Goal: Information Seeking & Learning: Check status

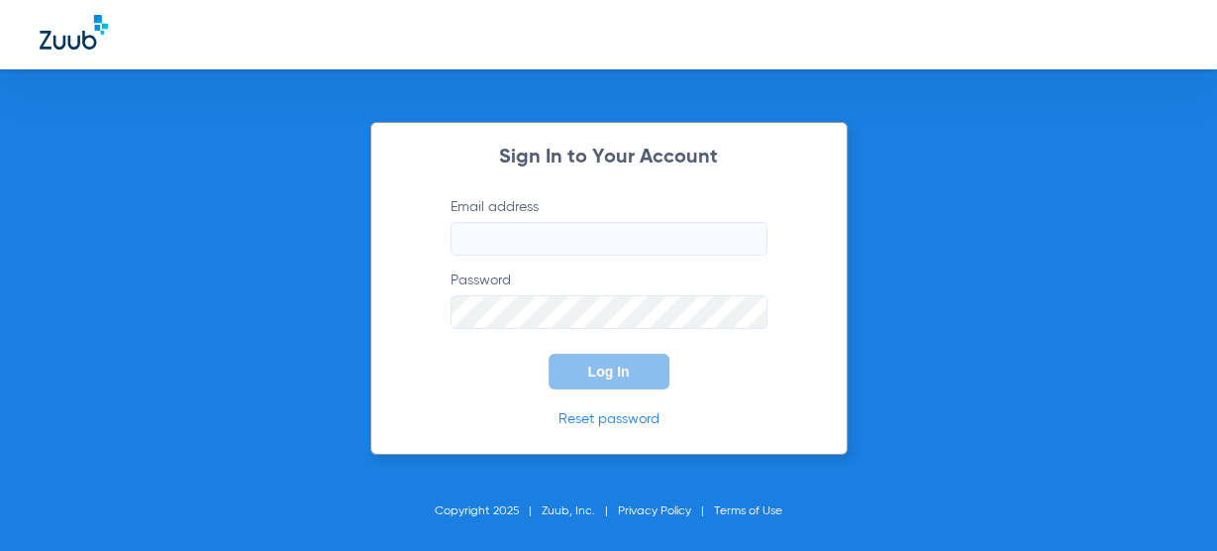
type input "[EMAIL_ADDRESS][DOMAIN_NAME]"
click at [558, 289] on label "Password" at bounding box center [609, 299] width 317 height 58
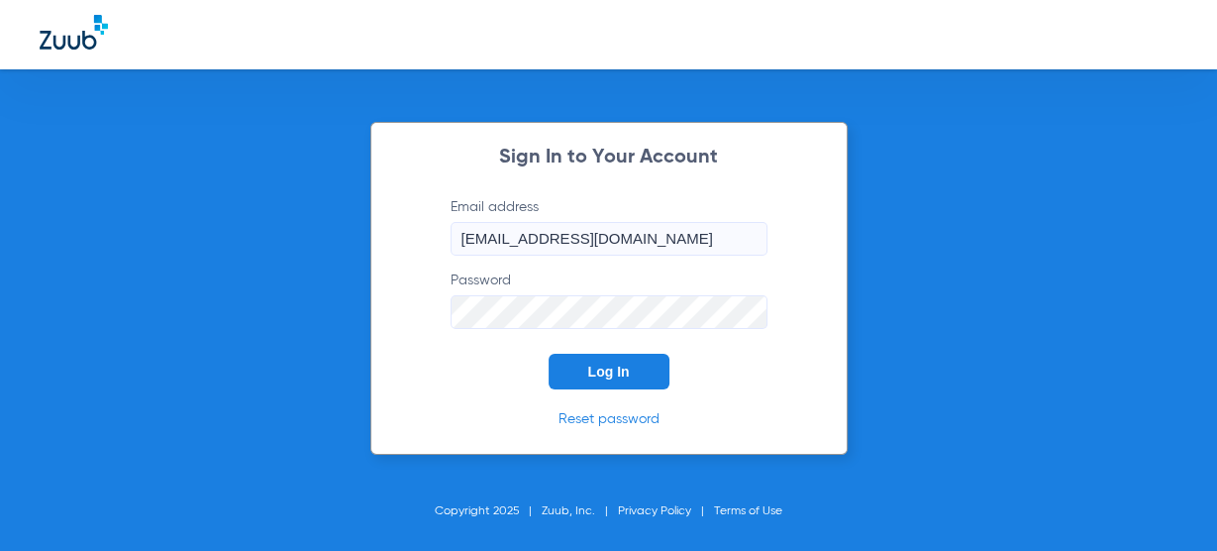
click at [558, 362] on button "Log In" at bounding box center [609, 372] width 121 height 36
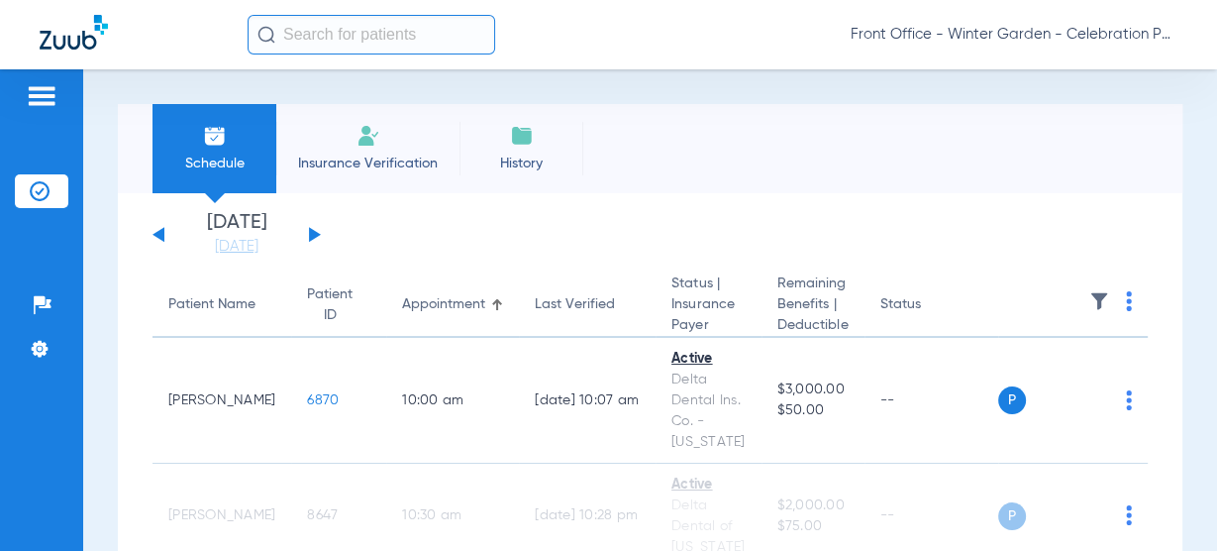
click at [449, 54] on div "Front Office - Winter Garden - Celebration Pediatric Dentistry" at bounding box center [608, 34] width 1217 height 69
click at [447, 40] on input "text" at bounding box center [372, 35] width 248 height 40
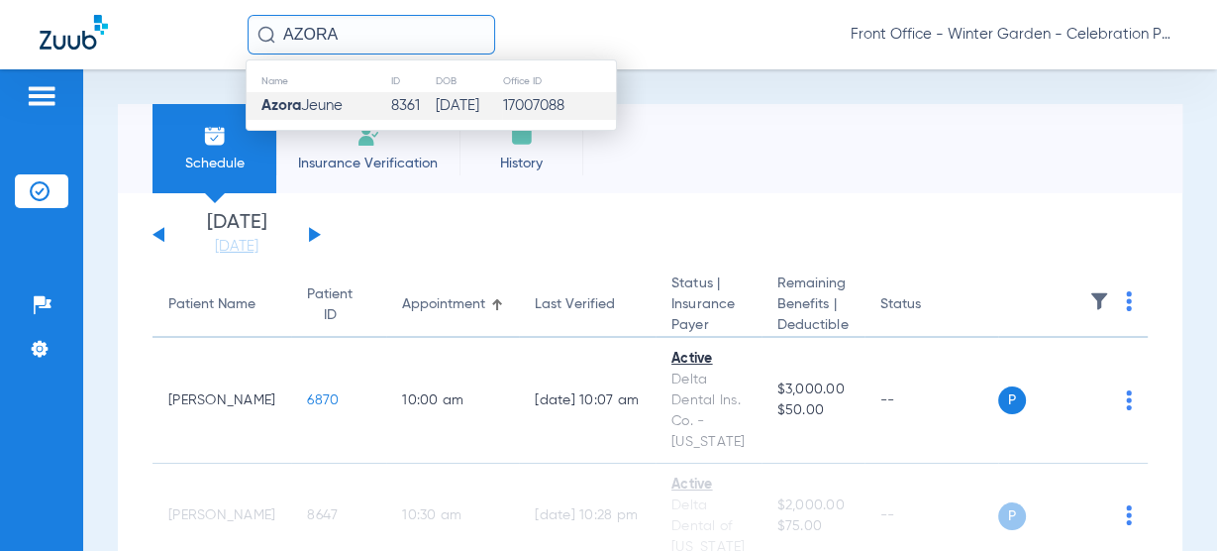
type input "AZORA"
click at [456, 106] on td "[DATE]" at bounding box center [468, 106] width 67 height 28
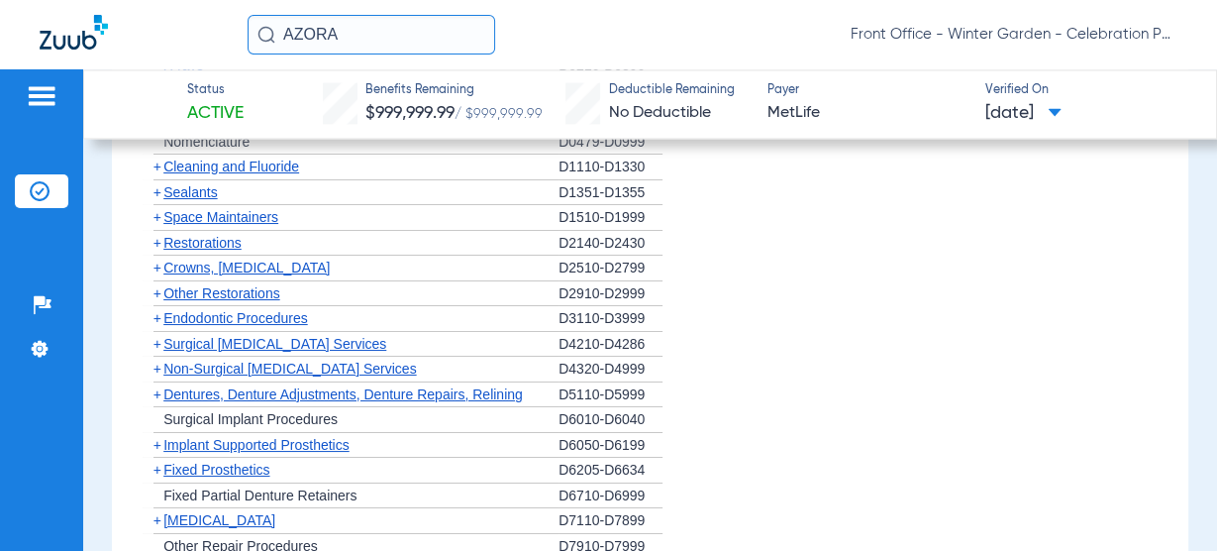
scroll to position [2853, 0]
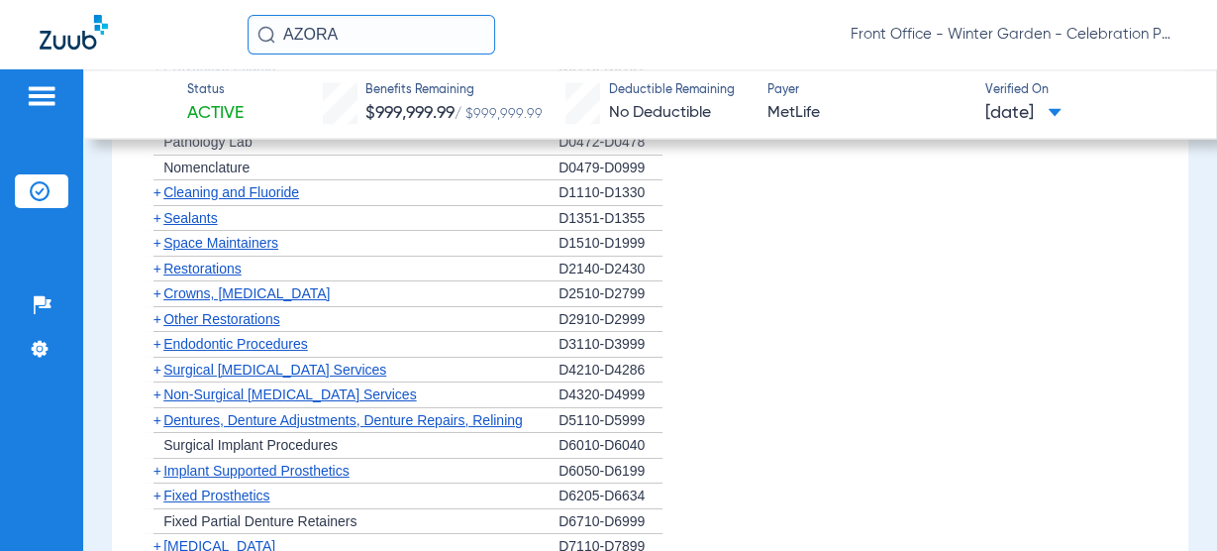
click at [217, 210] on span "Sealants" at bounding box center [189, 218] width 53 height 16
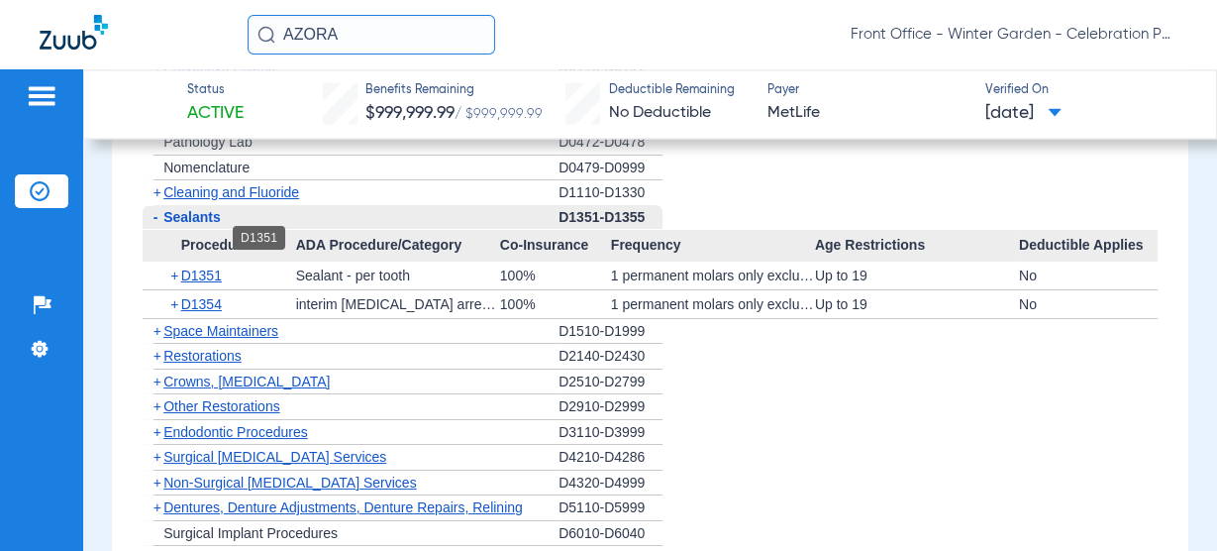
click at [197, 267] on span "D1351" at bounding box center [201, 275] width 41 height 16
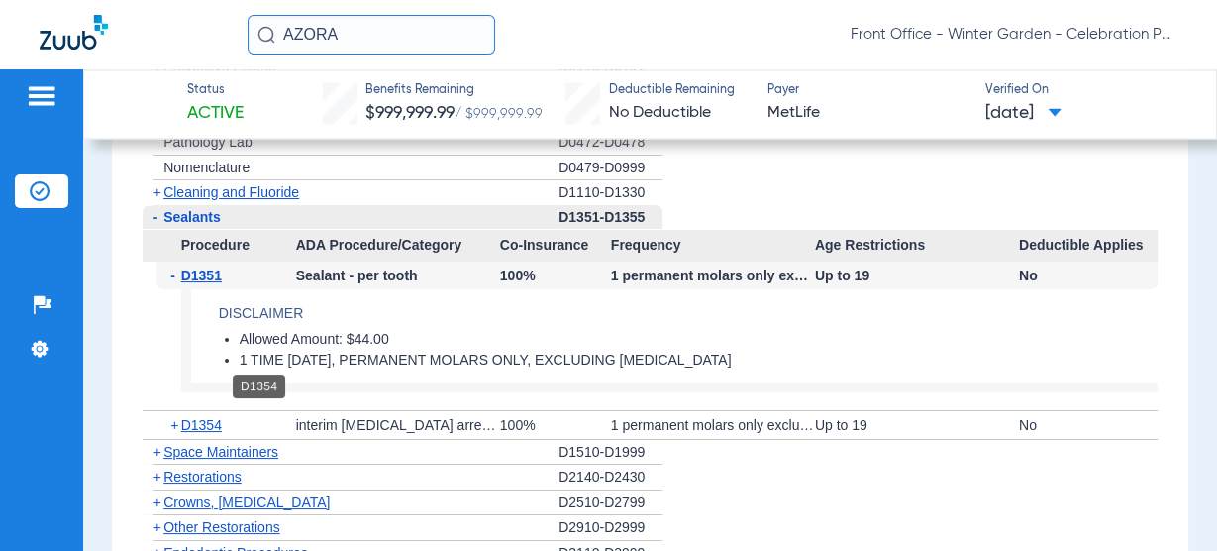
click at [196, 417] on span "D1354" at bounding box center [201, 425] width 41 height 16
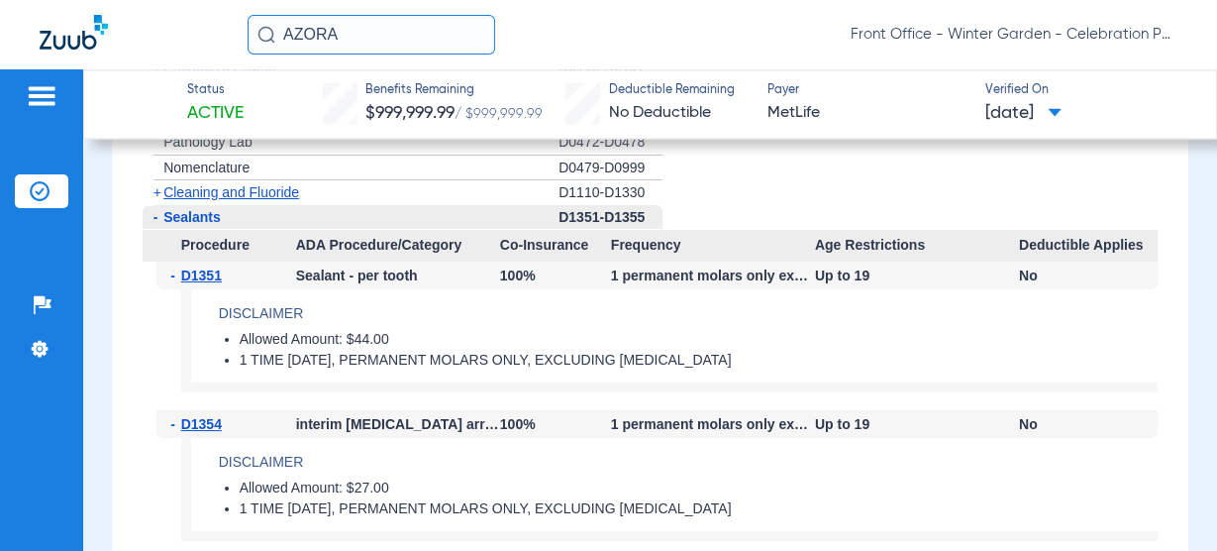
scroll to position [2932, 0]
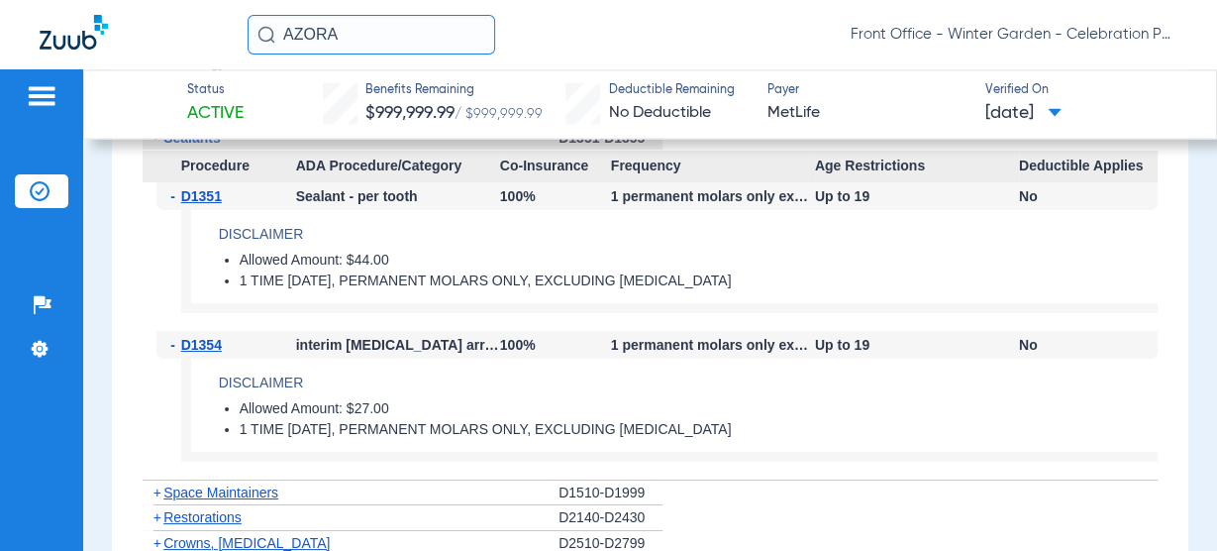
click at [222, 331] on div "- D1354" at bounding box center [226, 345] width 140 height 28
click at [190, 337] on span "D1354" at bounding box center [201, 345] width 41 height 16
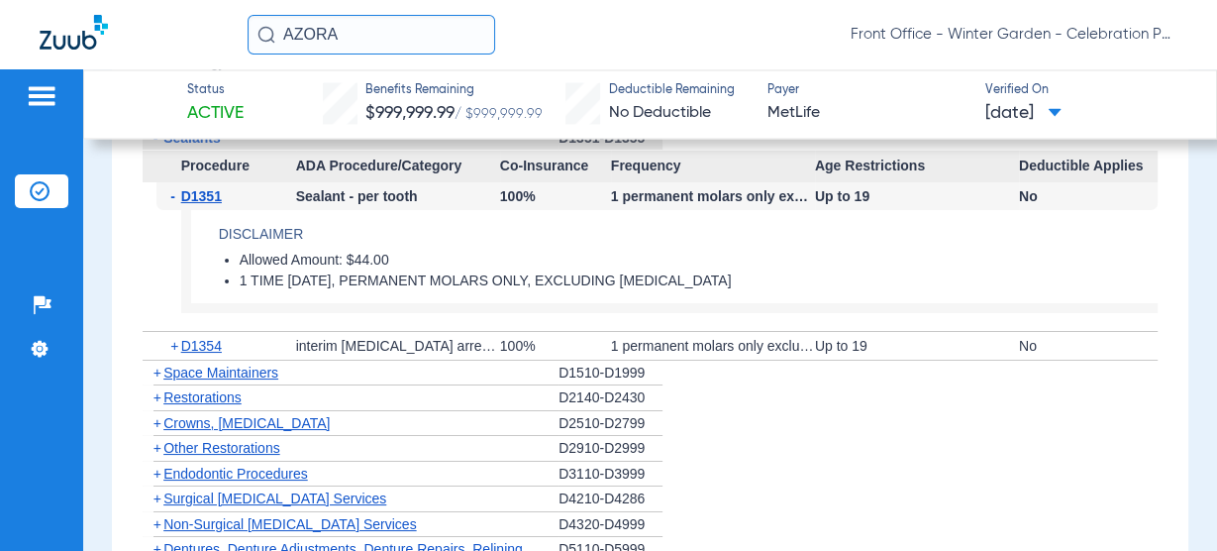
click at [216, 182] on div "- D1351" at bounding box center [226, 196] width 140 height 28
click at [216, 188] on span "D1351" at bounding box center [201, 196] width 41 height 16
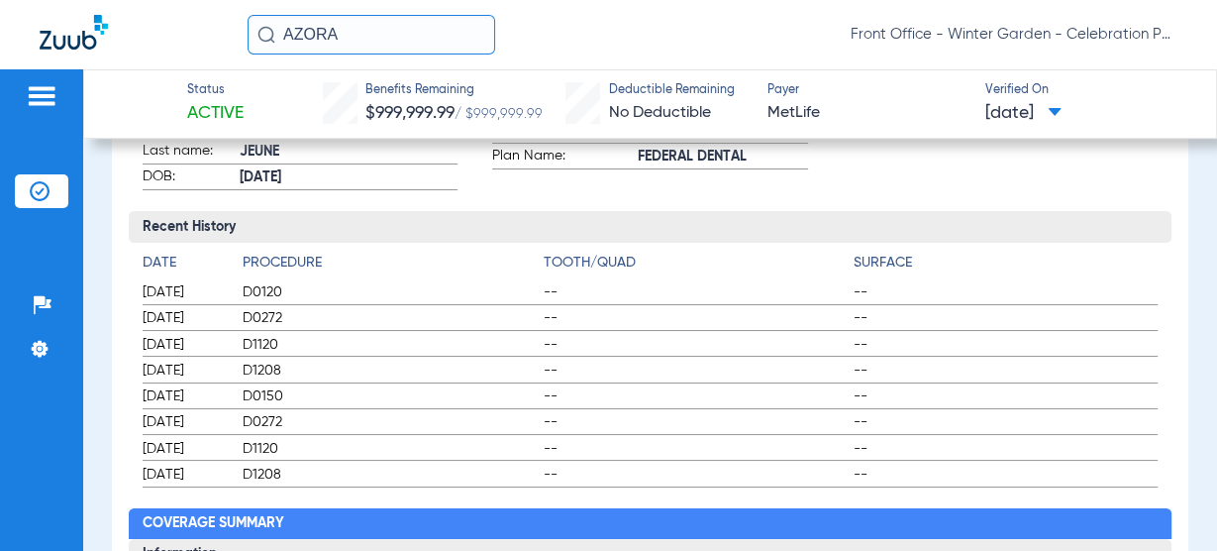
scroll to position [0, 0]
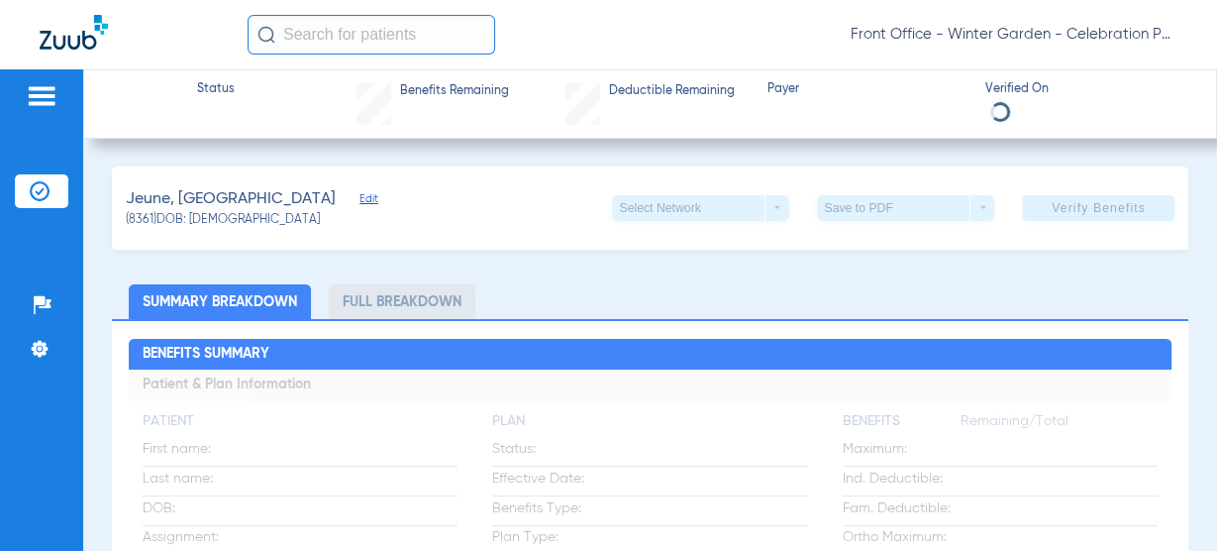
click at [236, 91] on div "Status Benefits Remaining Deductible Remaining Payer Verified On" at bounding box center [650, 103] width 1134 height 69
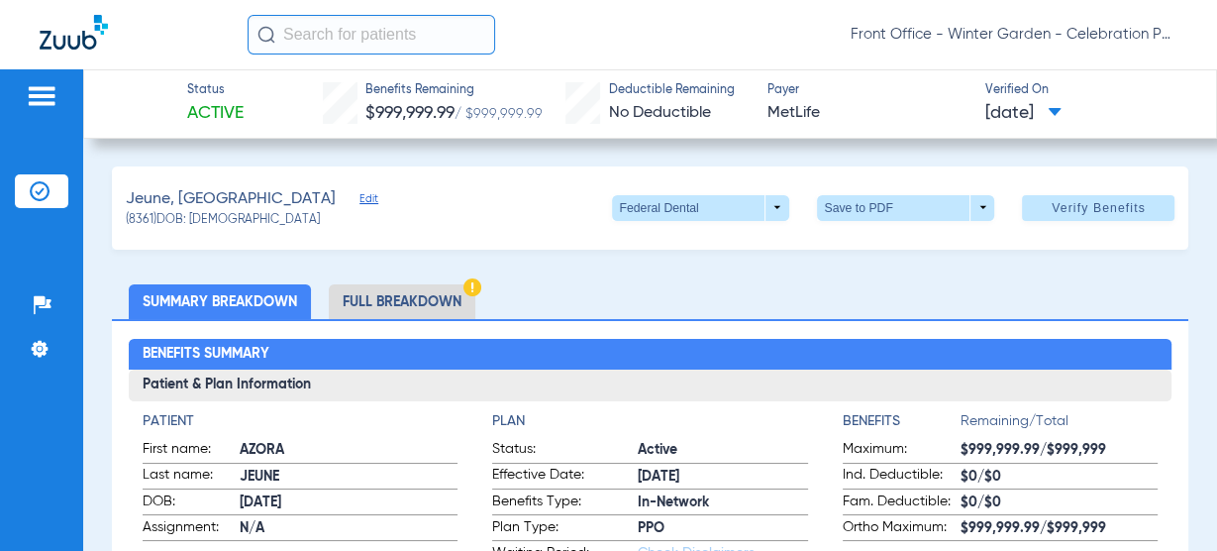
click at [78, 108] on div "Patients Insurance Verification Setup Help Center Settings" at bounding box center [41, 344] width 83 height 551
click at [6, 98] on div "Patients Insurance Verification Setup Help Center Settings" at bounding box center [41, 344] width 83 height 551
click at [18, 92] on div at bounding box center [41, 99] width 53 height 30
click at [45, 92] on img at bounding box center [42, 96] width 32 height 24
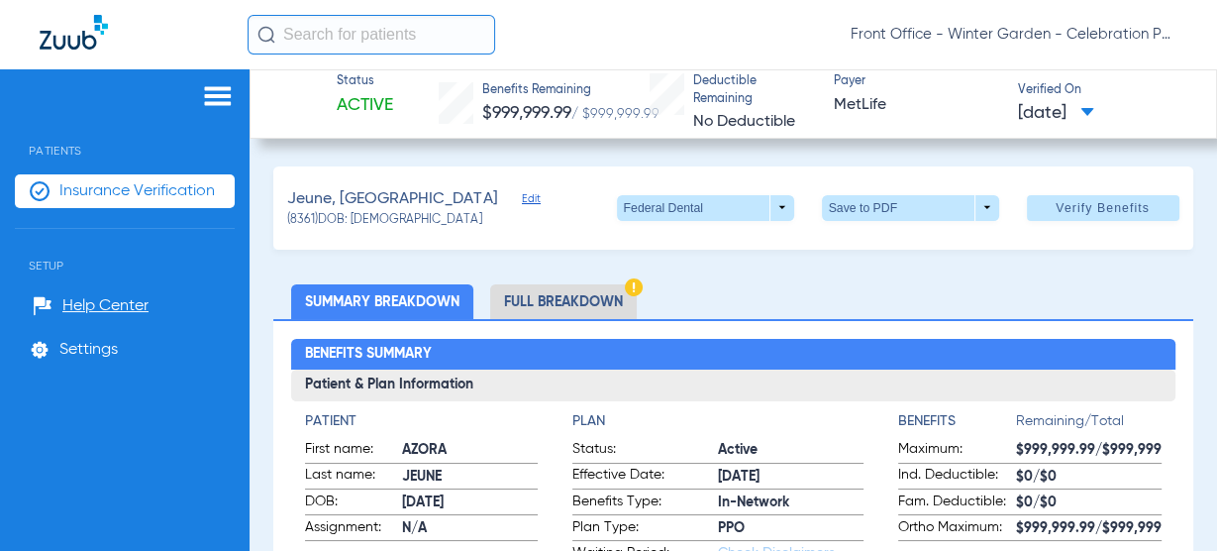
click at [267, 99] on div "Status Active Benefits Remaining $999,999.99 / $999,999.99 Deductible Remaining…" at bounding box center [734, 103] width 968 height 69
drag, startPoint x: 245, startPoint y: 105, endPoint x: 213, endPoint y: 105, distance: 31.7
click at [243, 105] on div "Patients Insurance Verification Setup Help Center Settings" at bounding box center [125, 344] width 250 height 551
click at [213, 105] on img at bounding box center [218, 96] width 32 height 24
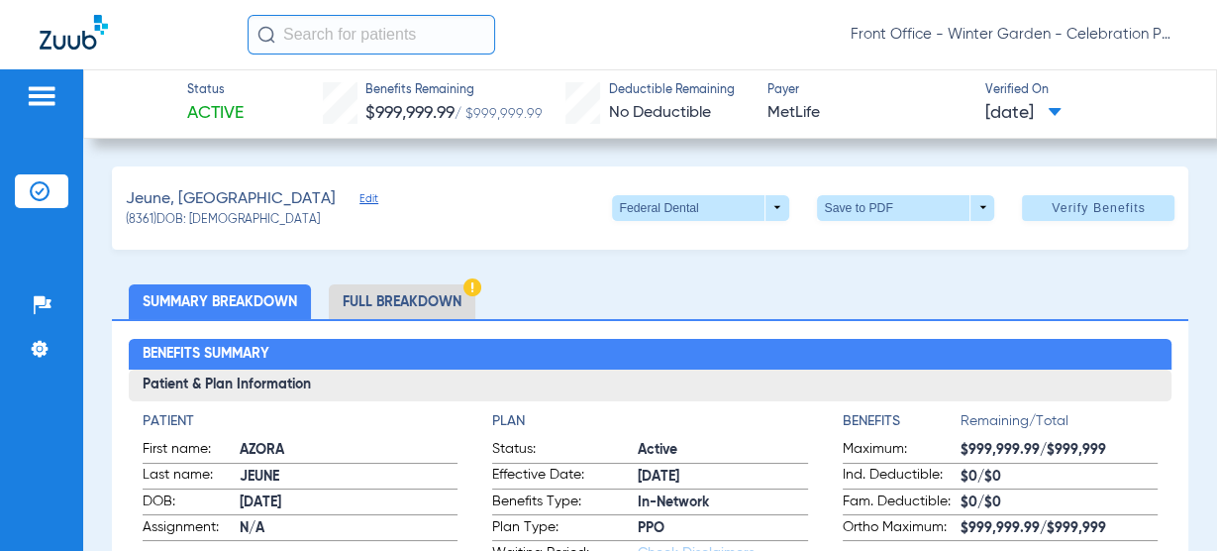
click at [49, 181] on img at bounding box center [40, 191] width 20 height 20
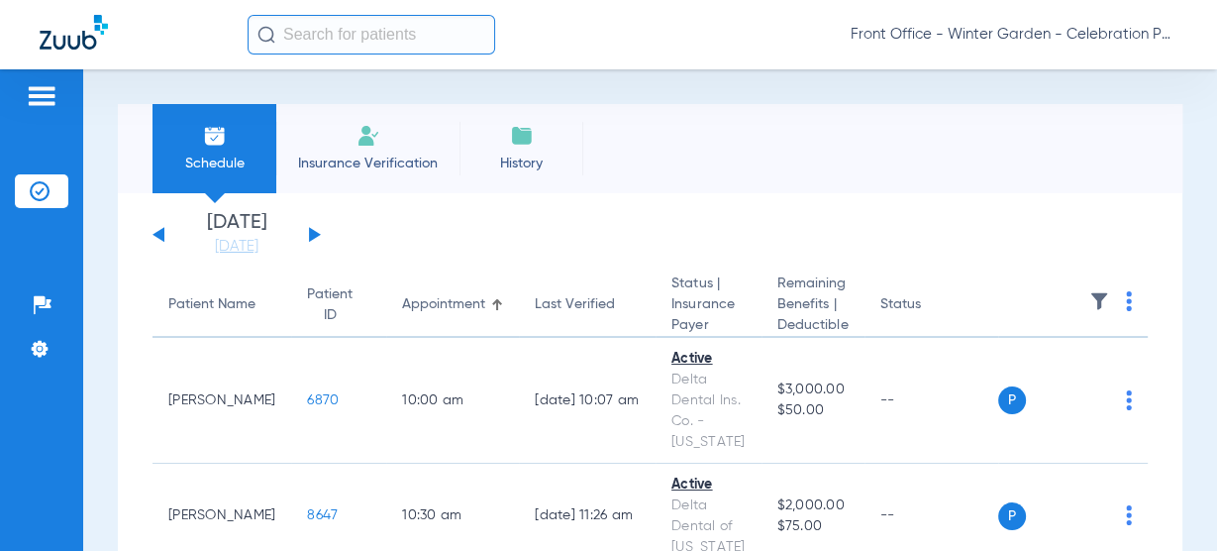
click at [317, 238] on div "[DATE] [DATE] [DATE] [DATE] [DATE] [DATE] [DATE] [DATE] [DATE] [DATE] [DATE] [D…" at bounding box center [237, 235] width 168 height 44
click at [317, 228] on div "[DATE] [DATE] [DATE] [DATE] [DATE] [DATE] [DATE] [DATE] [DATE] [DATE] [DATE] [D…" at bounding box center [237, 235] width 168 height 44
click at [317, 230] on div "[DATE] [DATE] [DATE] [DATE] [DATE] [DATE] [DATE] [DATE] [DATE] [DATE] [DATE] [D…" at bounding box center [237, 235] width 168 height 44
click at [313, 235] on button at bounding box center [315, 234] width 12 height 15
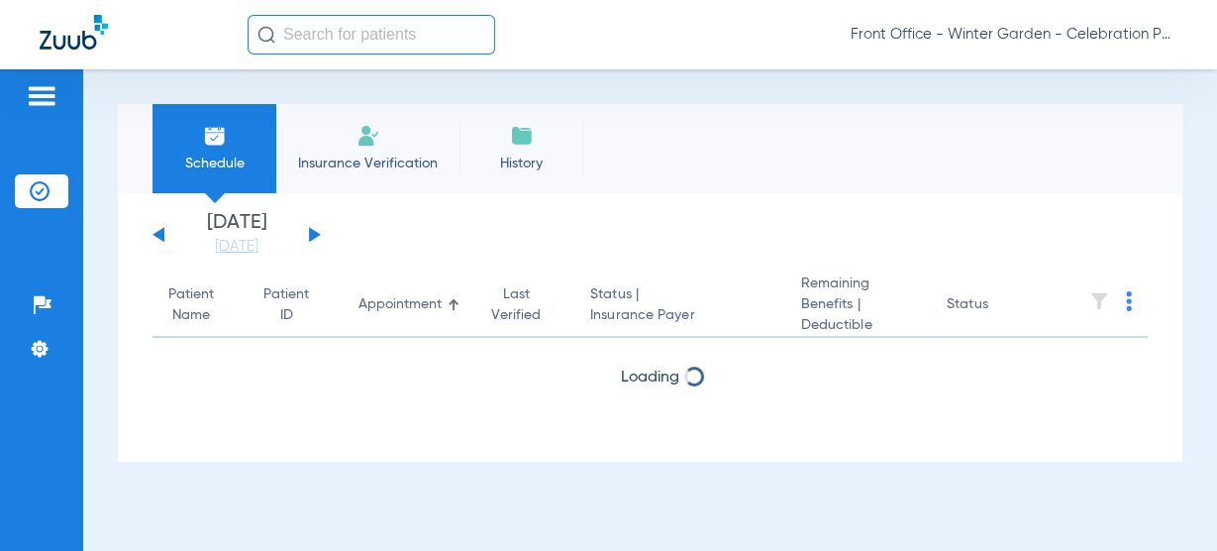
click at [313, 235] on button at bounding box center [315, 234] width 12 height 15
